Goal: Find specific page/section: Find specific page/section

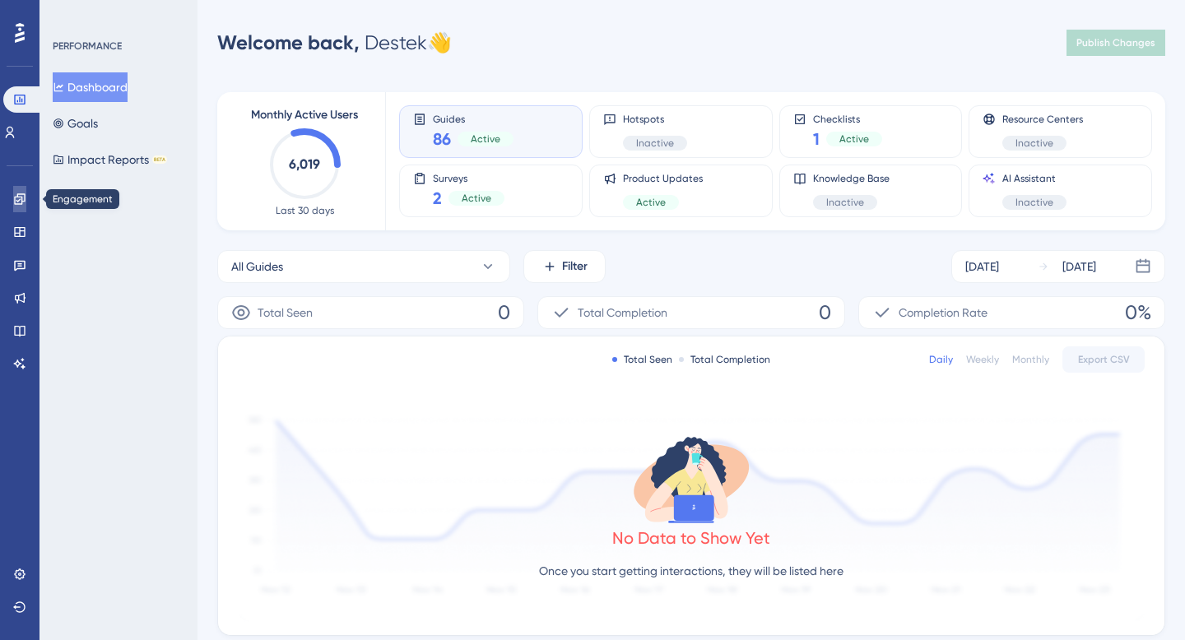
click at [26, 194] on link at bounding box center [19, 199] width 13 height 26
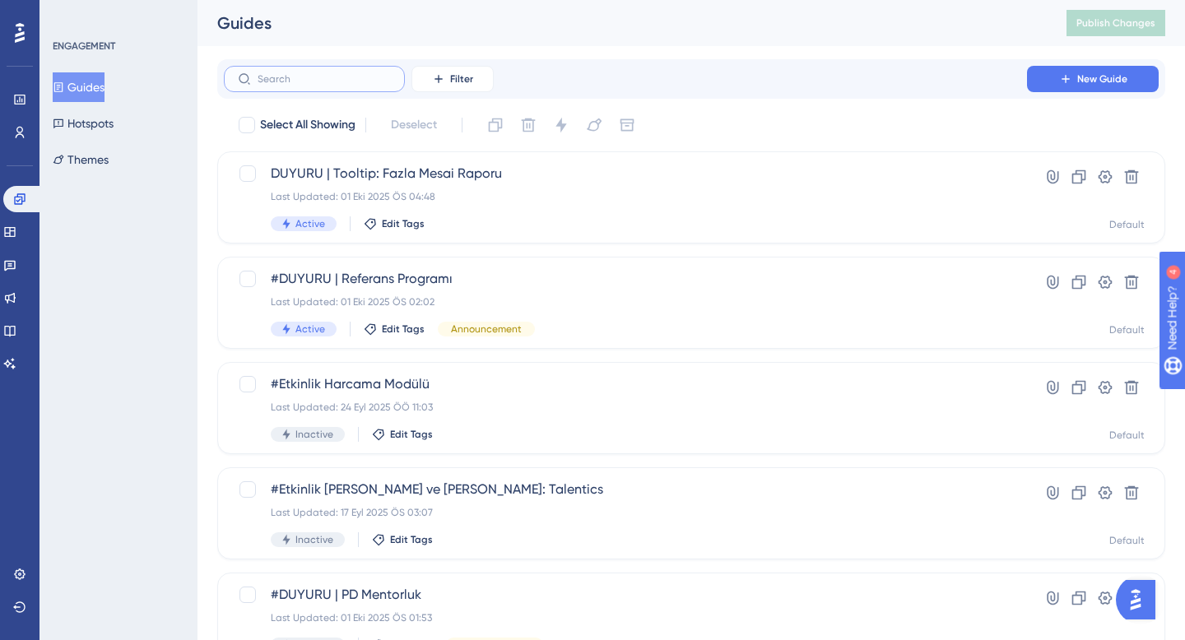
click at [370, 73] on input "text" at bounding box center [324, 79] width 133 height 12
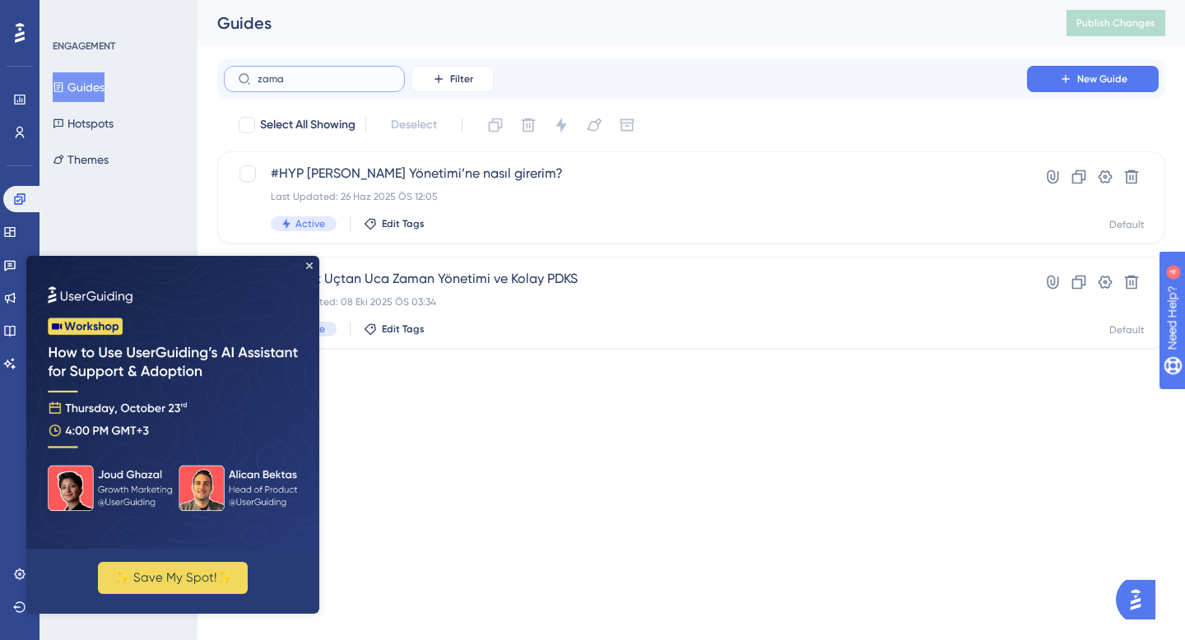
type input "zama"
click at [521, 324] on div "Active Edit Tags" at bounding box center [625, 329] width 709 height 15
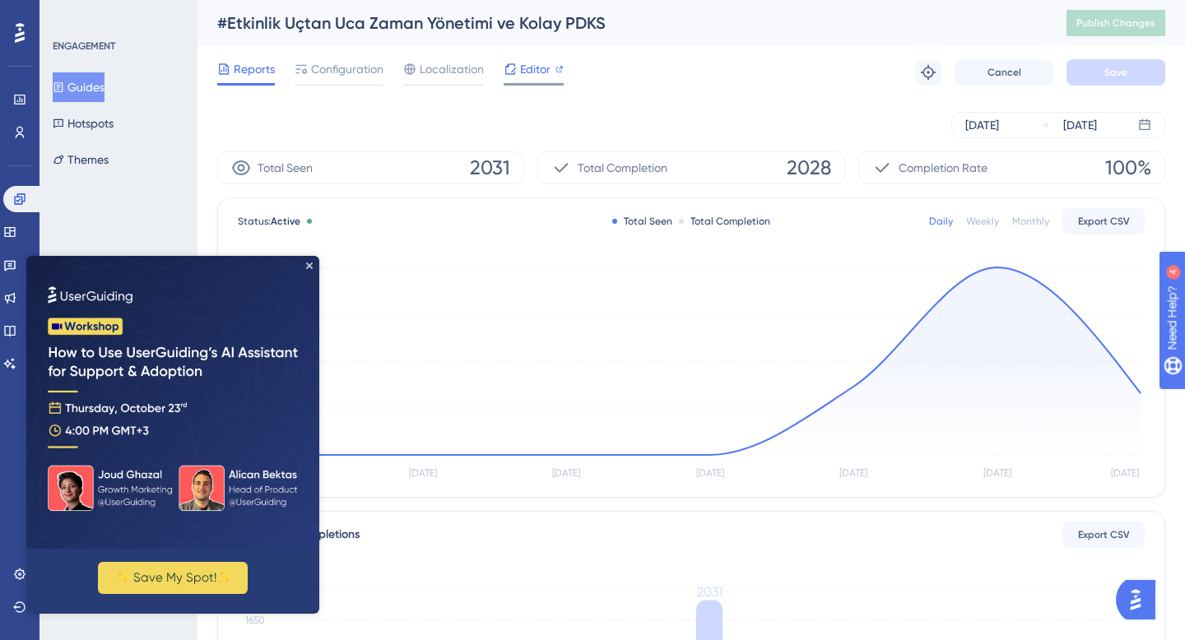
click at [517, 69] on div "Editor" at bounding box center [534, 69] width 60 height 20
